Goal: Task Accomplishment & Management: Use online tool/utility

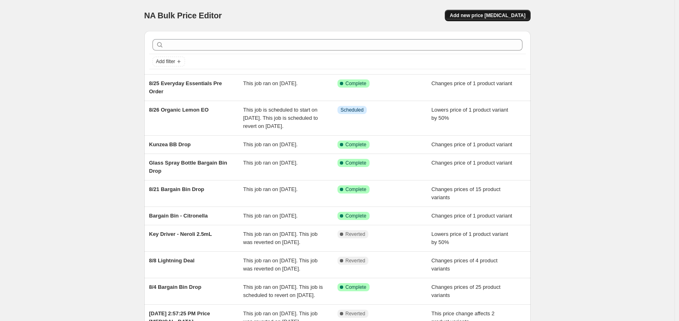
click at [490, 16] on span "Add new price change job" at bounding box center [488, 15] width 76 height 7
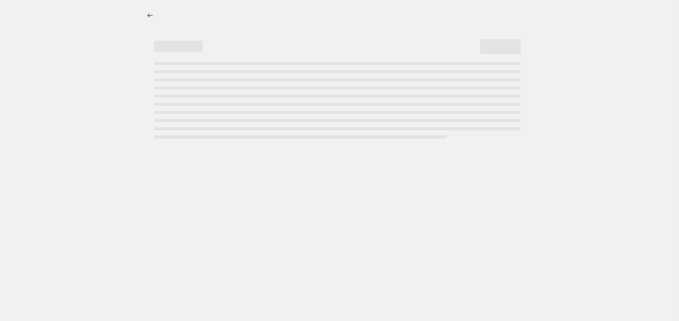
select select "percentage"
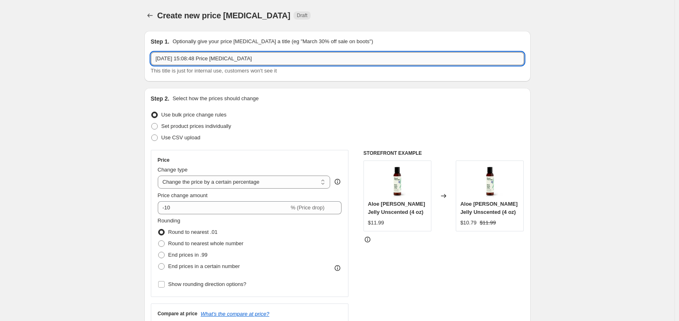
click at [209, 59] on input "25 Aug 2025, 15:08:48 Price change job" at bounding box center [337, 58] width 373 height 13
click at [209, 58] on input "25 Aug 2025, 15:08:48 Price change job" at bounding box center [337, 58] width 373 height 13
paste input "Tummy All Better KidSafe Essential Oil Blend 10 mL to the Bargain Bin"
type input "Tummy All Better KidSafe Essential Oil Blend 10 mL to the Bargain Bin"
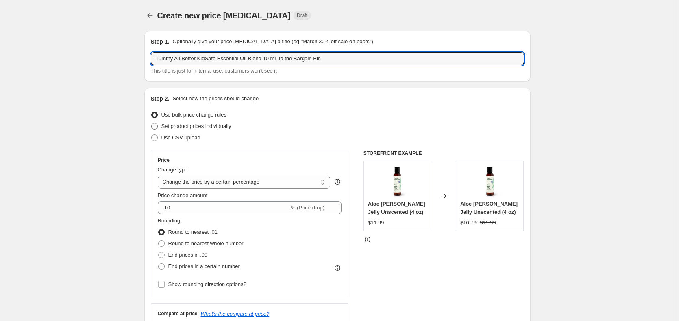
click at [182, 126] on span "Set product prices individually" at bounding box center [197, 126] width 70 height 6
click at [152, 123] on input "Set product prices individually" at bounding box center [151, 123] width 0 height 0
radio input "true"
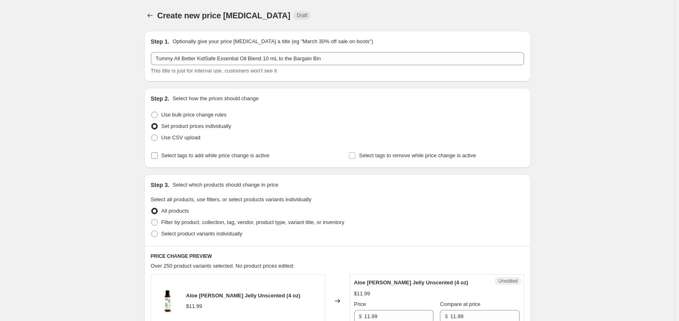
click at [216, 154] on span "Select tags to add while price change is active" at bounding box center [216, 155] width 108 height 6
click at [158, 154] on input "Select tags to add while price change is active" at bounding box center [154, 155] width 7 height 7
checkbox input "true"
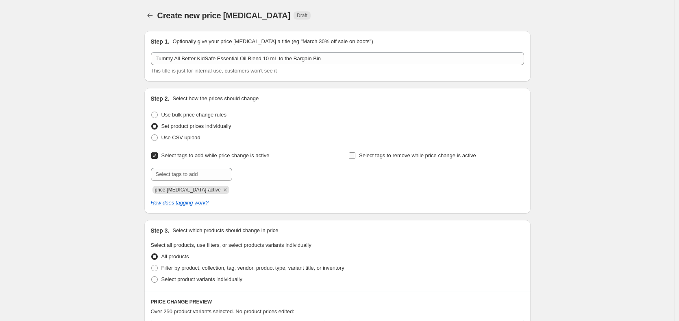
click at [370, 150] on label "Select tags to remove while price change is active" at bounding box center [413, 155] width 128 height 11
click at [356, 152] on input "Select tags to remove while price change is active" at bounding box center [352, 155] width 7 height 7
checkbox input "true"
click at [199, 175] on input "text" at bounding box center [191, 174] width 81 height 13
type input "sale"
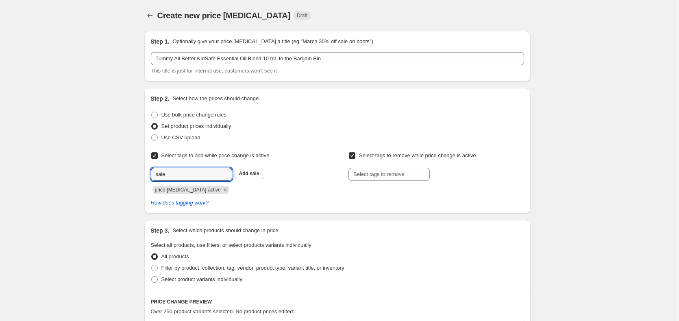
drag, startPoint x: 245, startPoint y: 172, endPoint x: 313, endPoint y: 189, distance: 70.0
click at [247, 173] on b "Add" at bounding box center [243, 173] width 9 height 6
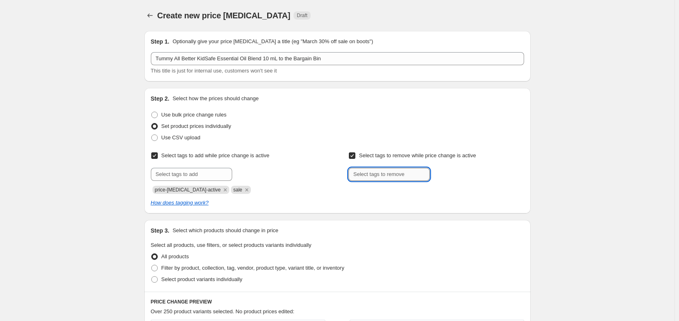
click at [386, 174] on input "text" at bounding box center [389, 174] width 81 height 13
type input "Wholesale_50%"
click at [445, 175] on b "Add" at bounding box center [441, 173] width 9 height 6
click at [406, 177] on input "text" at bounding box center [389, 174] width 81 height 13
type input "Professional_30%"
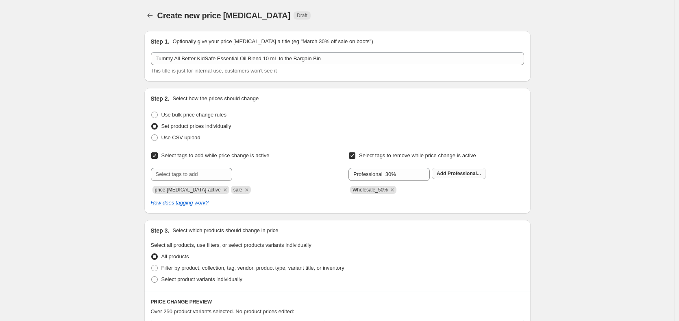
click at [458, 173] on span "Professional..." at bounding box center [464, 173] width 33 height 6
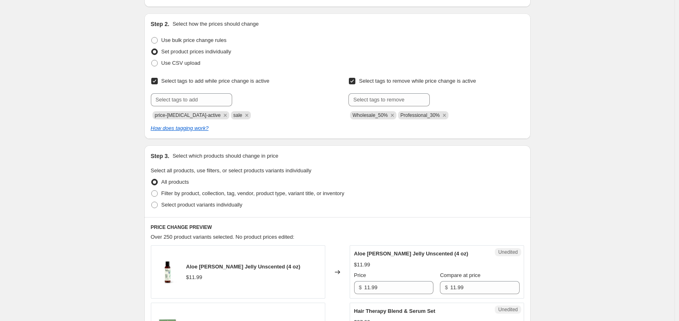
scroll to position [81, 0]
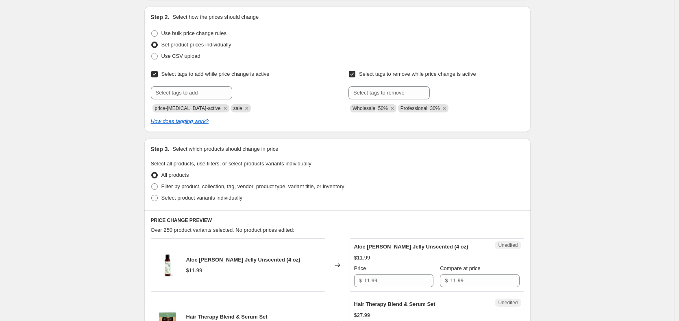
click at [210, 199] on span "Select product variants individually" at bounding box center [202, 197] width 81 height 6
click at [152, 195] on input "Select product variants individually" at bounding box center [151, 194] width 0 height 0
radio input "true"
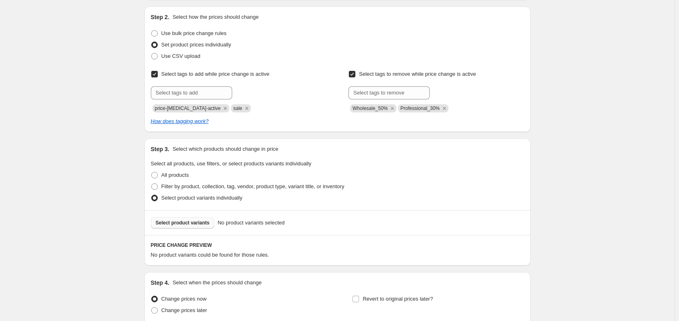
click at [183, 224] on span "Select product variants" at bounding box center [183, 222] width 54 height 7
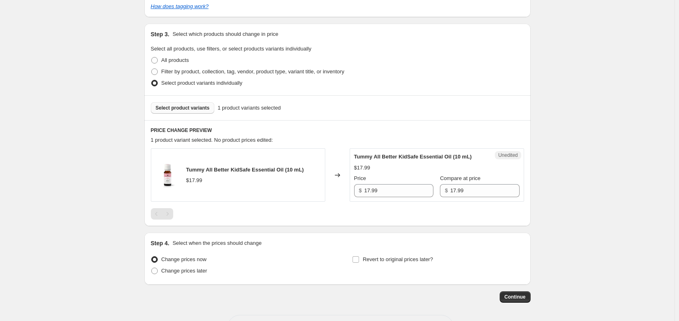
scroll to position [203, 0]
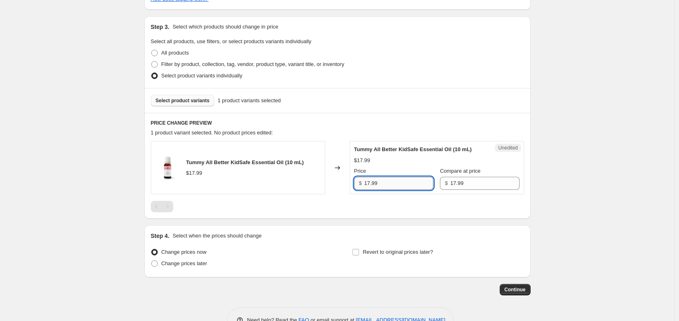
click at [411, 183] on input "17.99" at bounding box center [399, 183] width 69 height 13
type input "9.99"
click at [345, 221] on div "Step 1. Optionally give your price change job a title (eg "March 30% off sale o…" at bounding box center [334, 58] width 393 height 474
click at [523, 293] on button "Continue" at bounding box center [515, 289] width 31 height 11
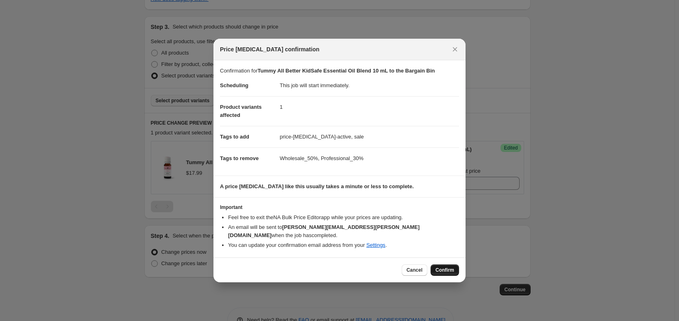
click at [443, 266] on span "Confirm" at bounding box center [445, 269] width 19 height 7
